Goal: Obtain resource: Obtain resource

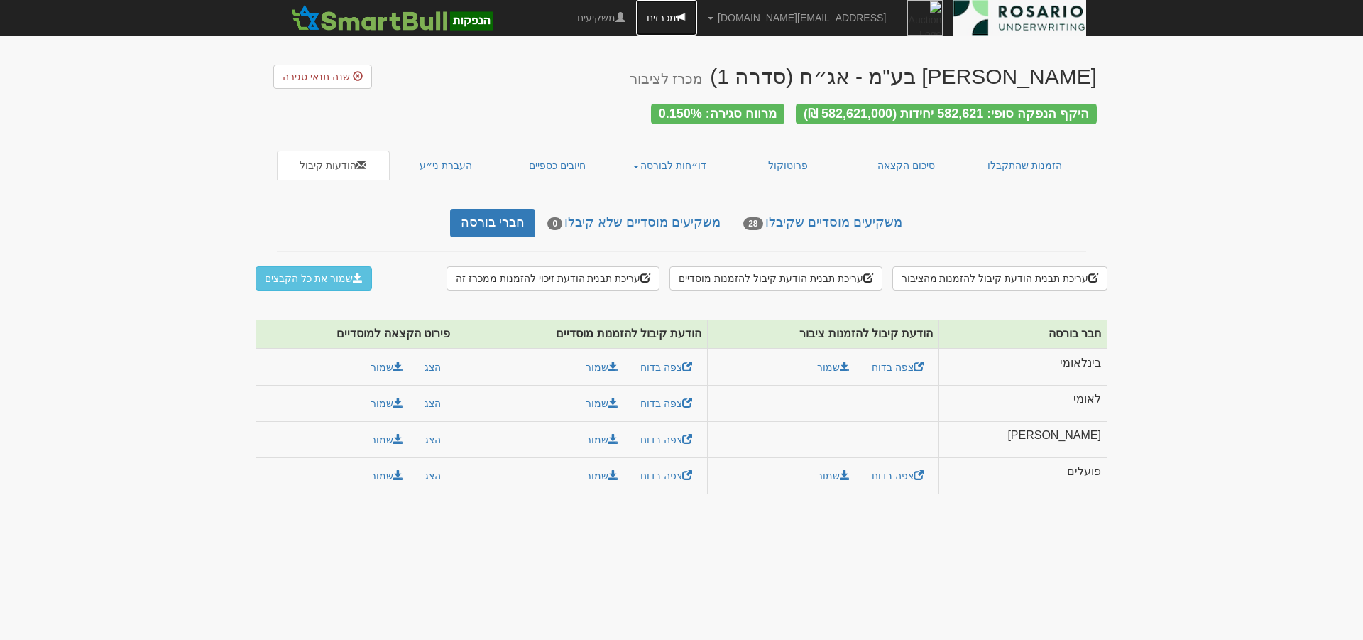
click at [697, 20] on link "מכרזים" at bounding box center [666, 17] width 61 height 35
click at [697, 16] on link "מכרזים" at bounding box center [666, 17] width 61 height 35
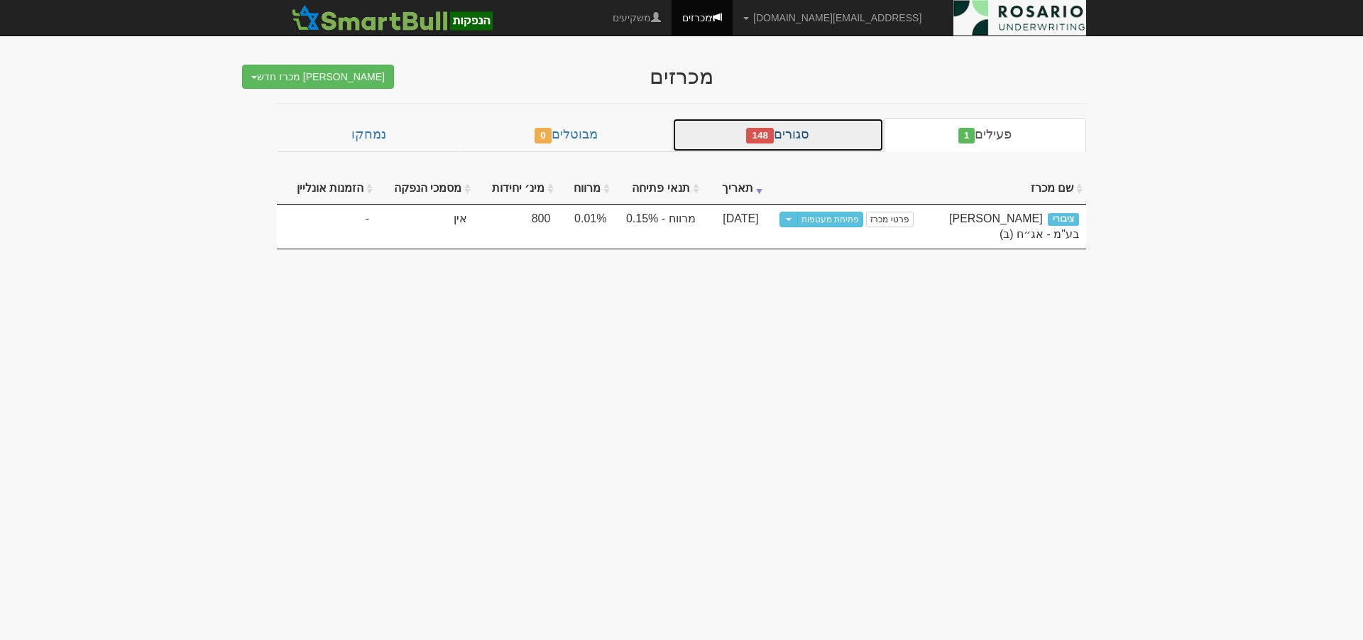
click at [811, 129] on link "סגורים 148" at bounding box center [778, 135] width 212 height 34
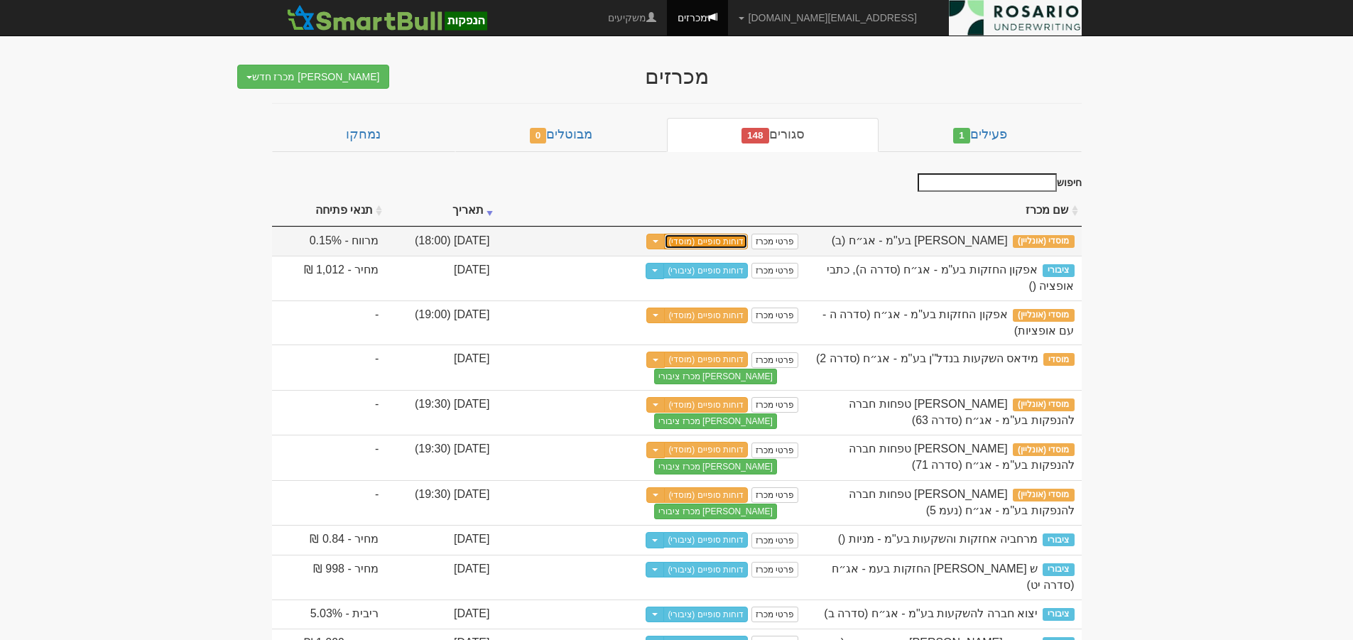
click at [748, 237] on link "דוחות סופיים (מוסדי)" at bounding box center [706, 242] width 84 height 16
